Goal: Find specific page/section: Find specific page/section

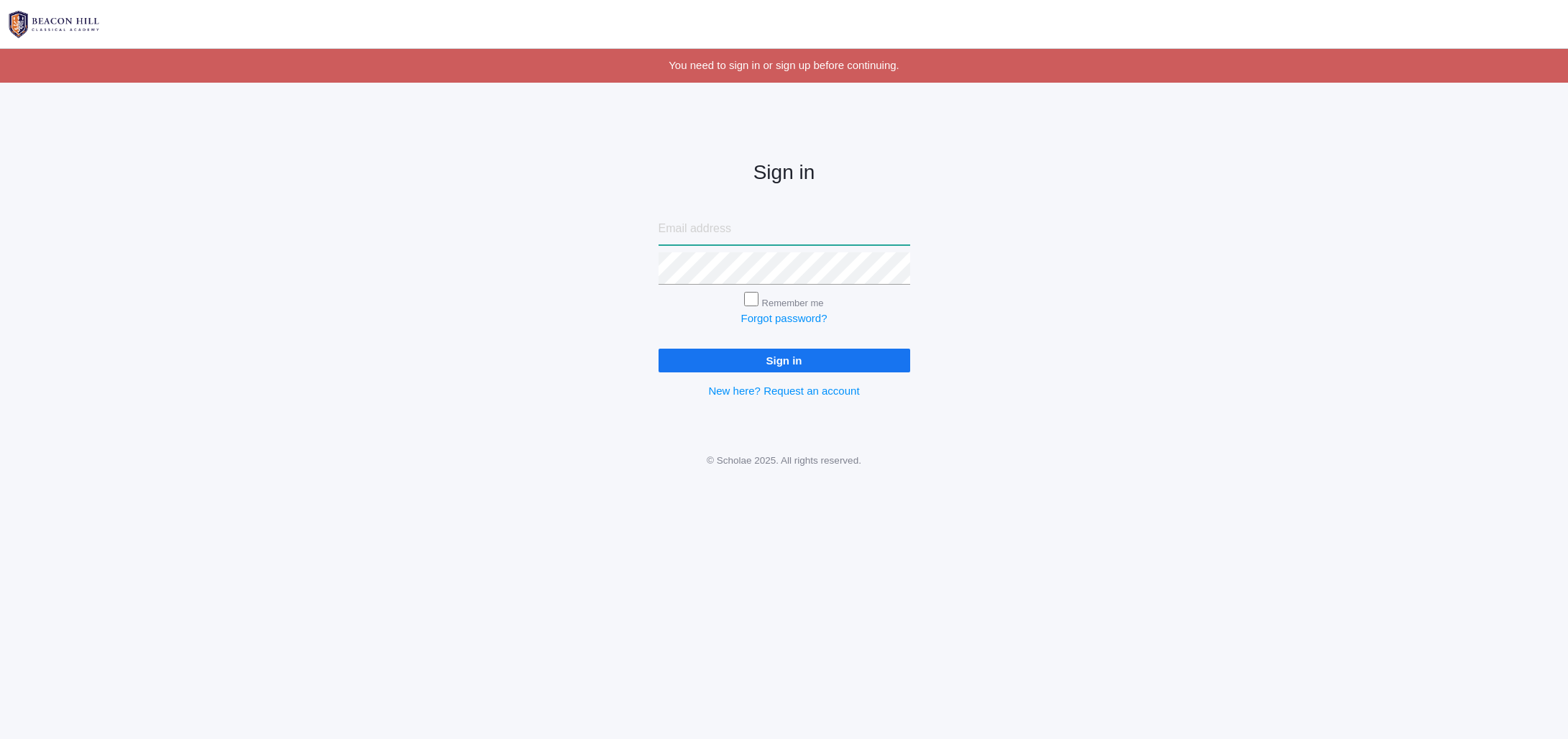
type input "[EMAIL_ADDRESS][DOMAIN_NAME]"
click at [786, 355] on input "Sign in" at bounding box center [784, 360] width 251 height 23
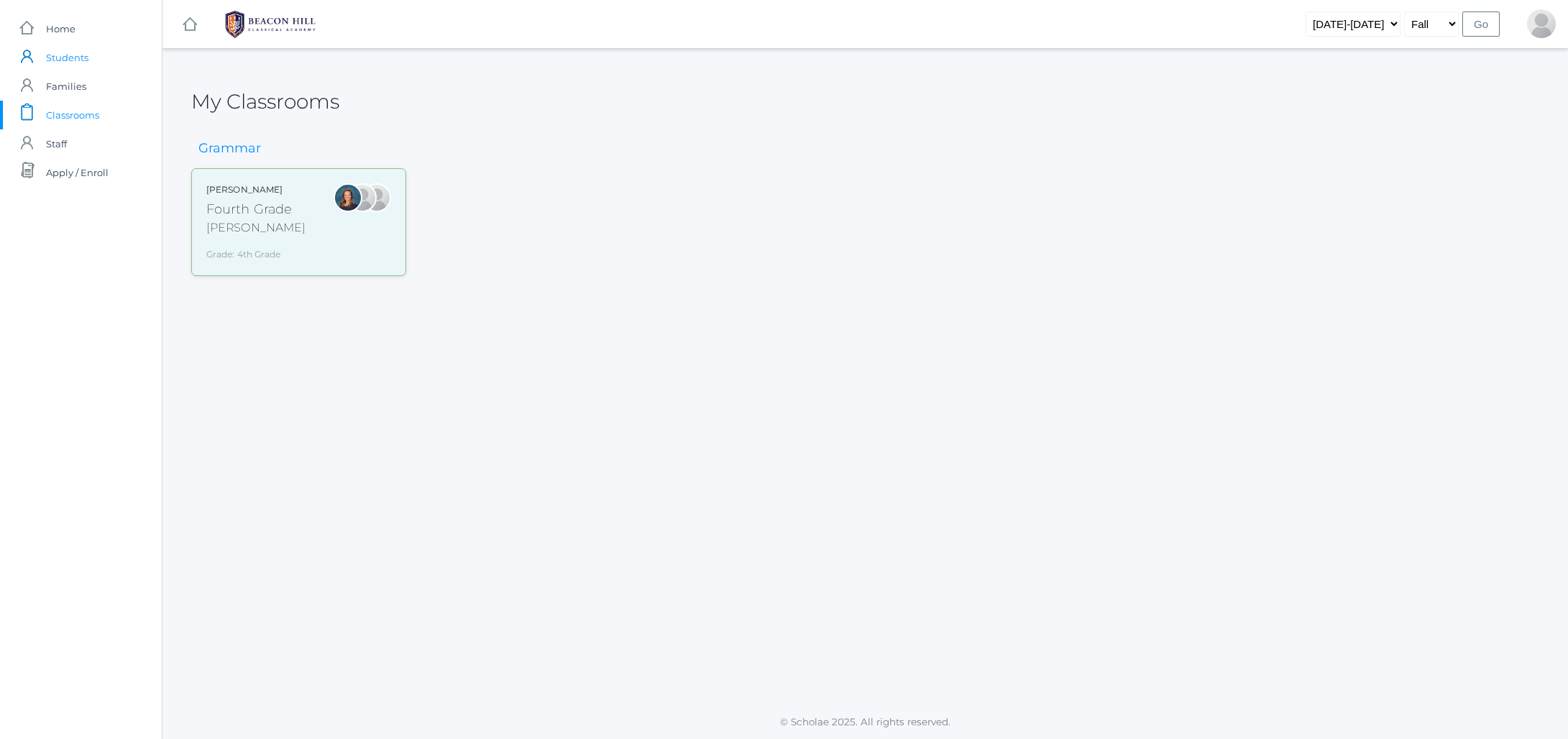
click at [63, 55] on span "Students" at bounding box center [67, 57] width 42 height 29
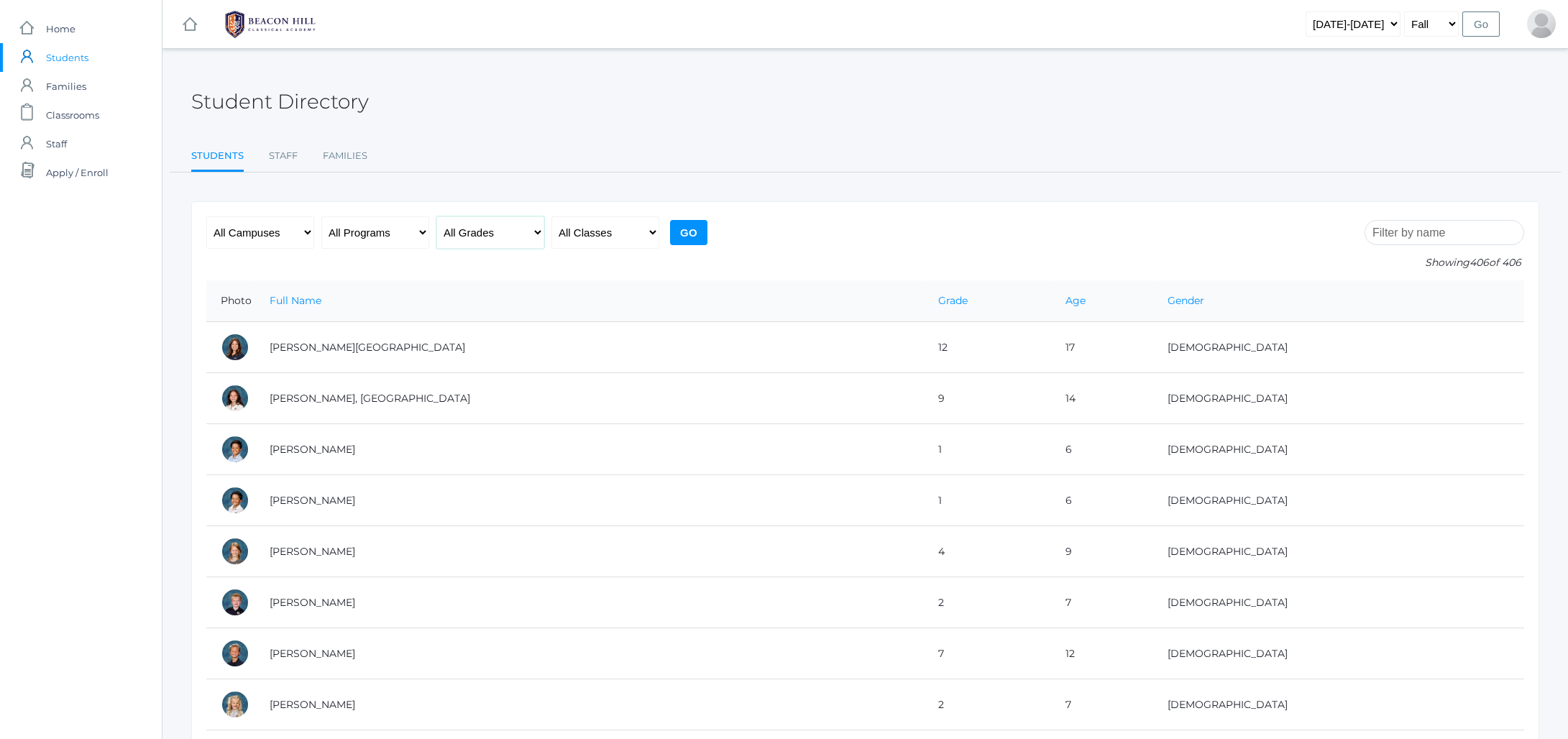
select select "4"
select select "2077"
click at [693, 237] on input "Go" at bounding box center [689, 232] width 37 height 25
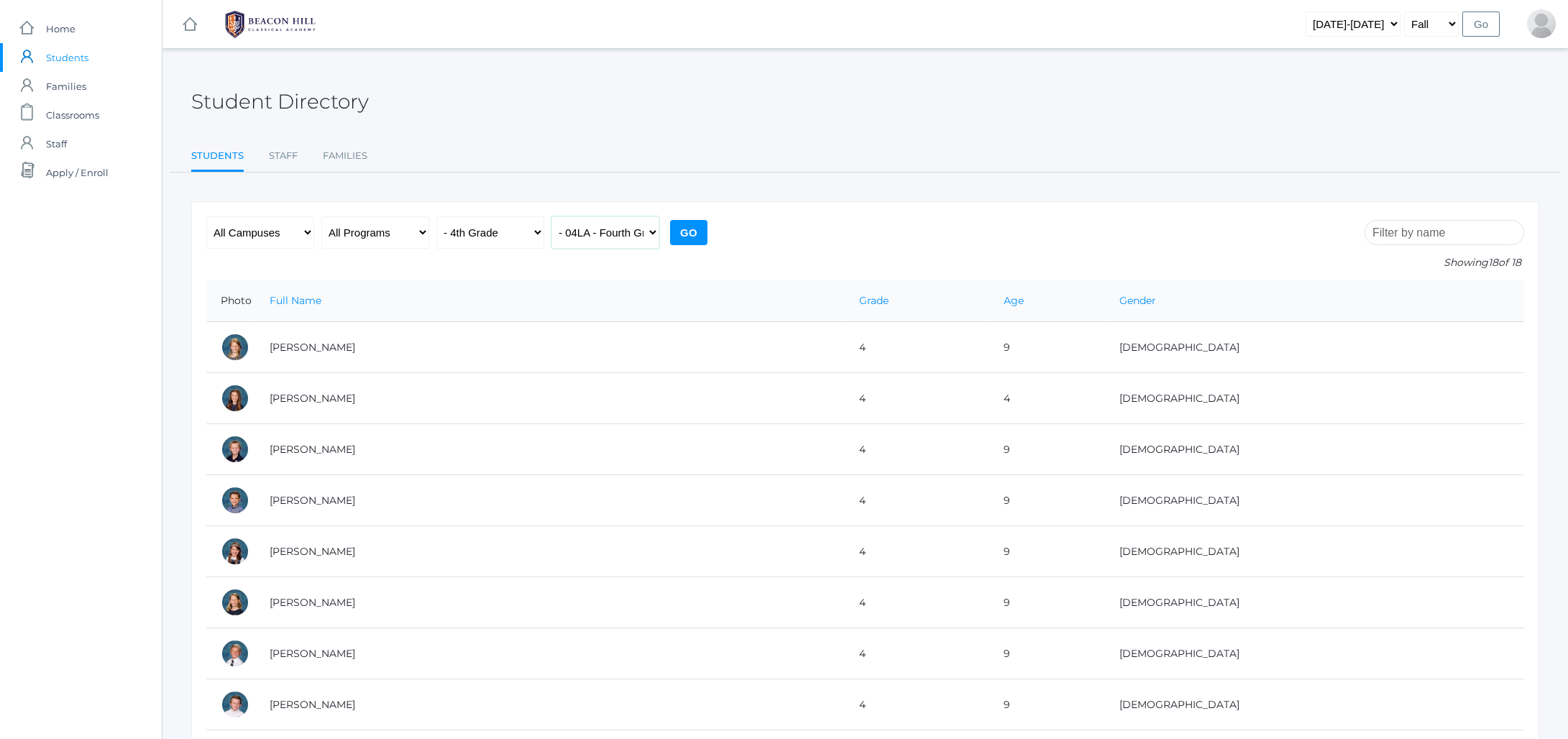
select select "1972"
click at [698, 230] on input "Go" at bounding box center [689, 232] width 37 height 25
